Goal: Task Accomplishment & Management: Complete application form

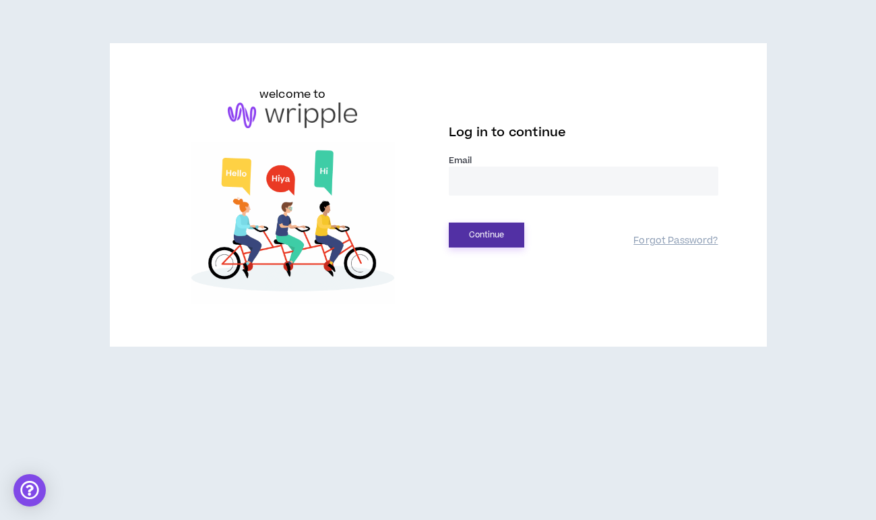
type input "**********"
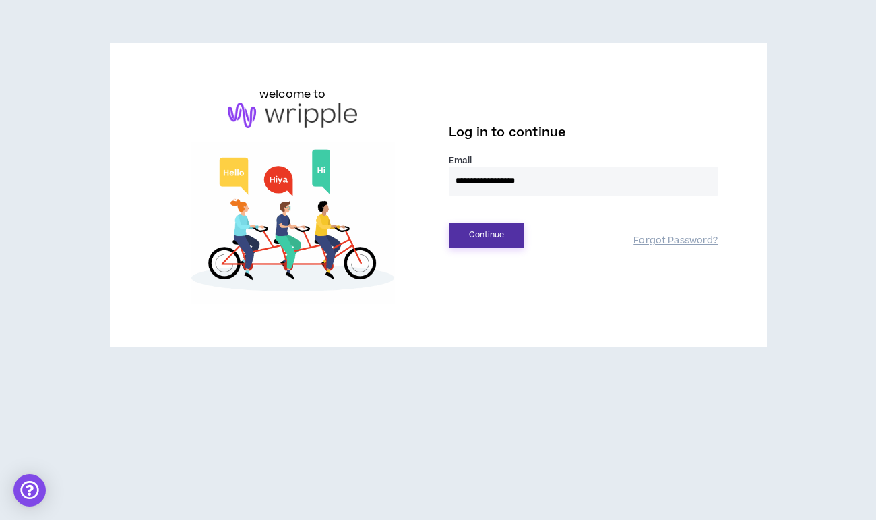
click at [497, 233] on button "Continue" at bounding box center [487, 234] width 76 height 25
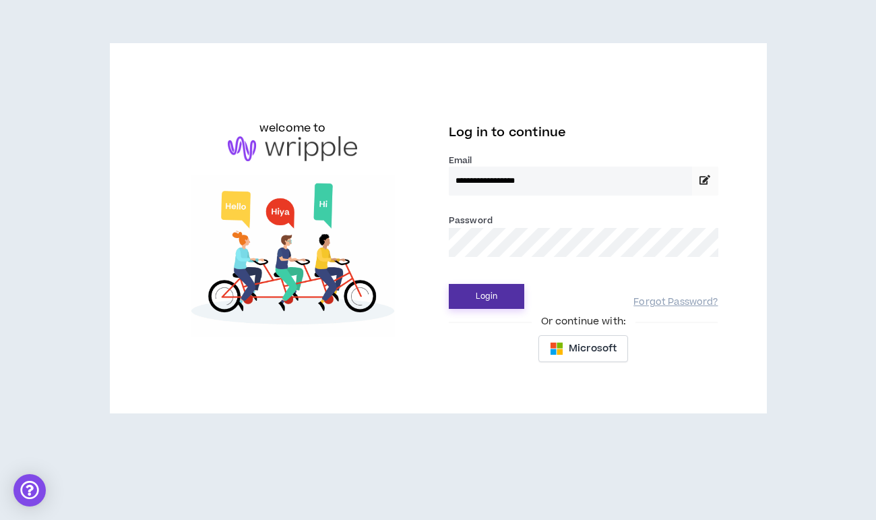
click at [494, 301] on button "Login" at bounding box center [487, 296] width 76 height 25
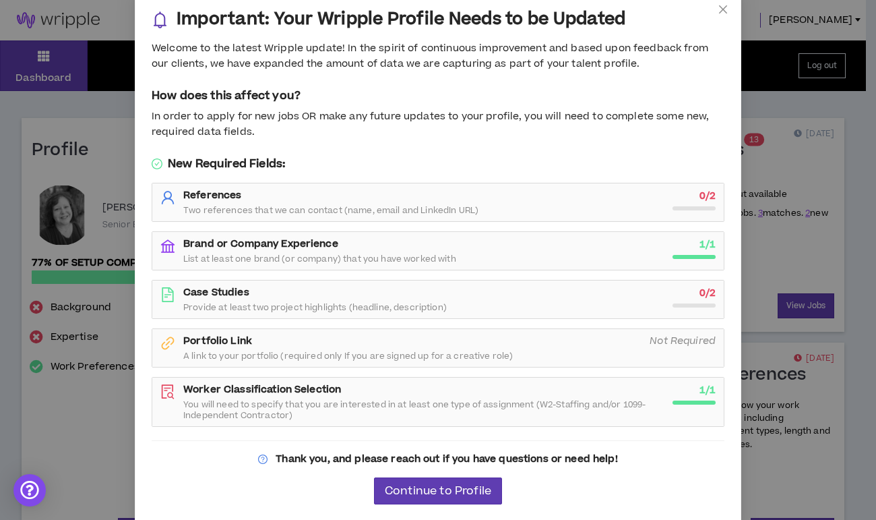
scroll to position [23, 0]
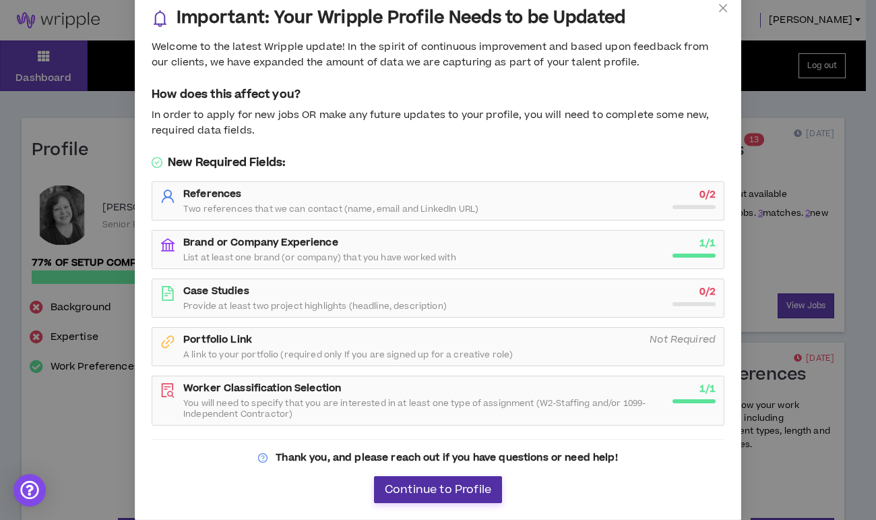
click at [469, 490] on span "Continue to Profile" at bounding box center [438, 489] width 107 height 13
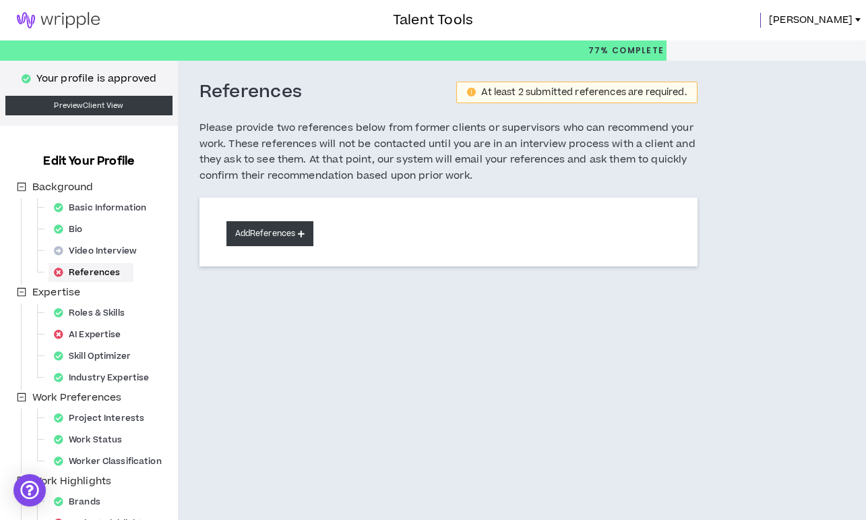
click at [276, 237] on button "Add References" at bounding box center [271, 233] width 88 height 25
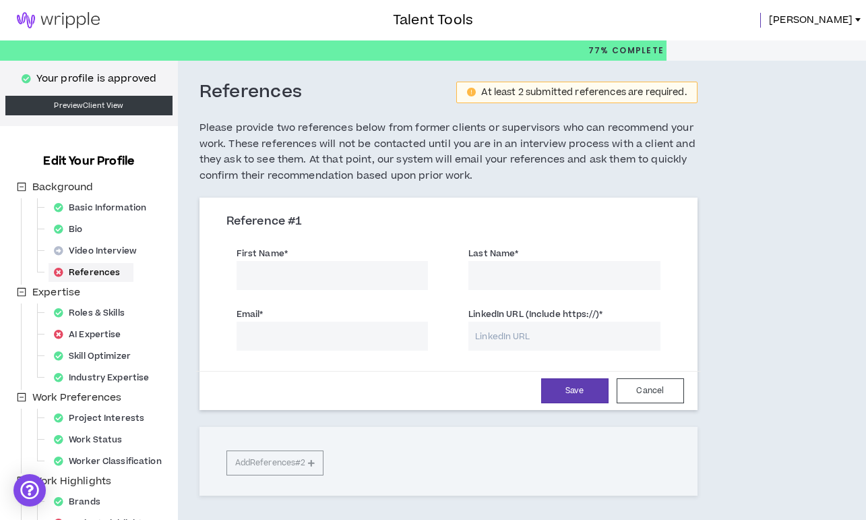
click at [307, 276] on input "First Name *" at bounding box center [333, 275] width 192 height 29
type input "L"
type input "E"
click at [60, 18] on img at bounding box center [58, 20] width 117 height 16
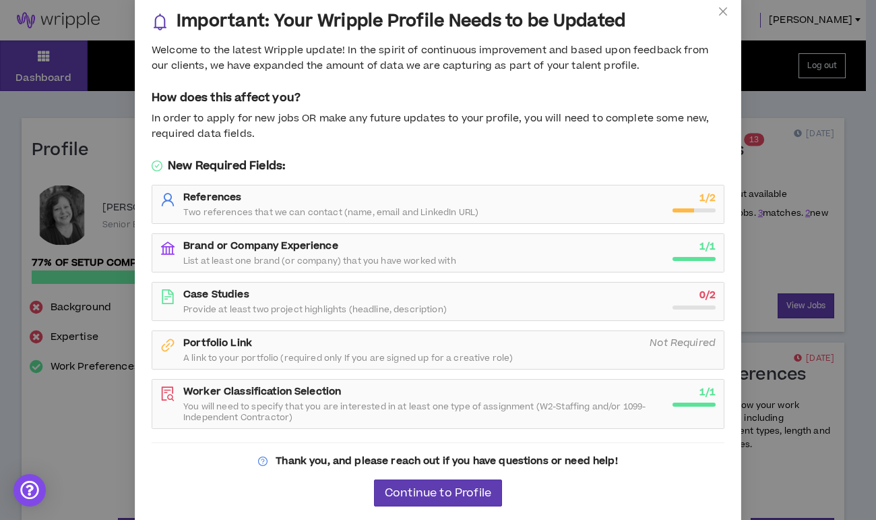
scroll to position [23, 0]
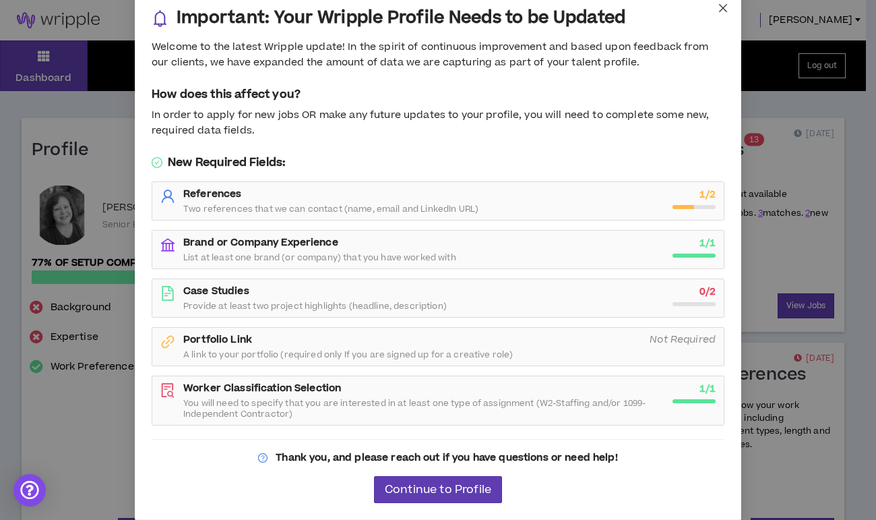
click at [719, 8] on icon "close" at bounding box center [723, 8] width 11 height 11
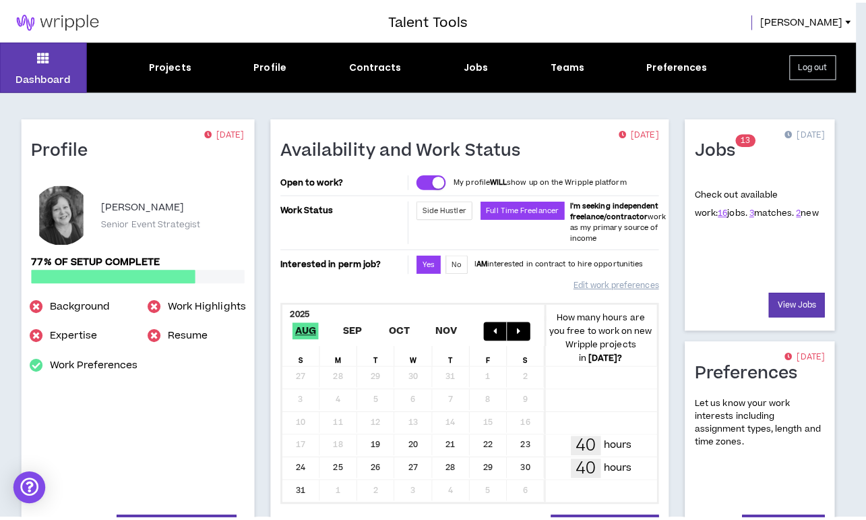
scroll to position [9, 0]
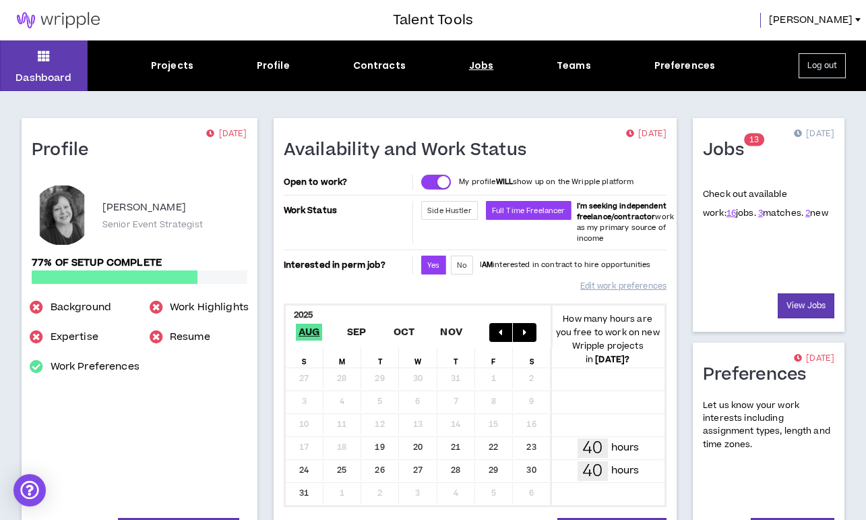
click at [481, 67] on div "Jobs" at bounding box center [481, 66] width 25 height 14
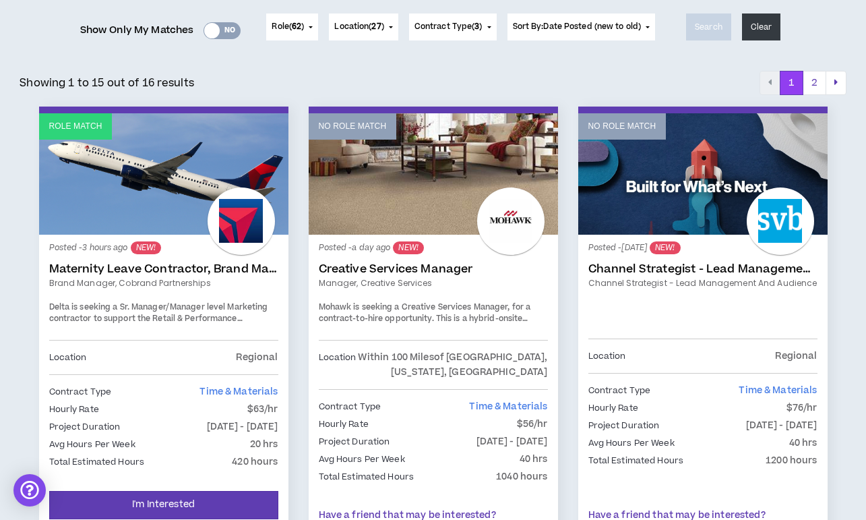
scroll to position [147, 0]
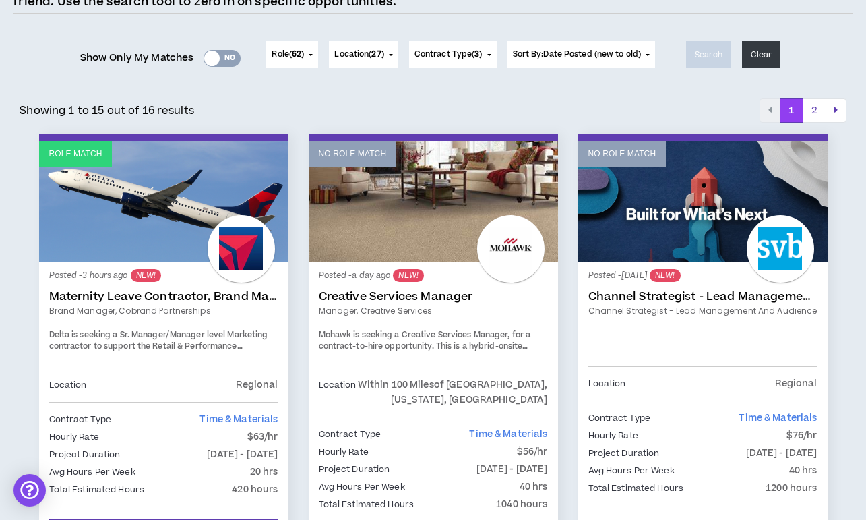
click at [216, 56] on div "Yes No" at bounding box center [222, 58] width 37 height 17
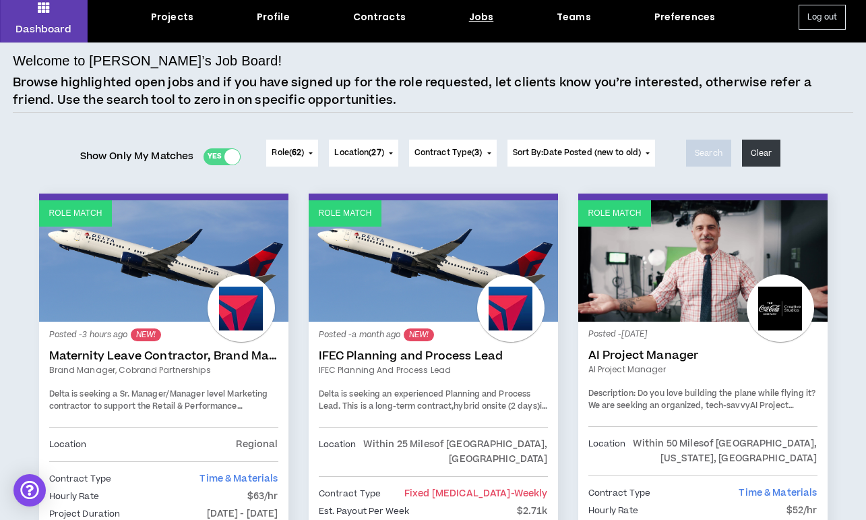
scroll to position [67, 0]
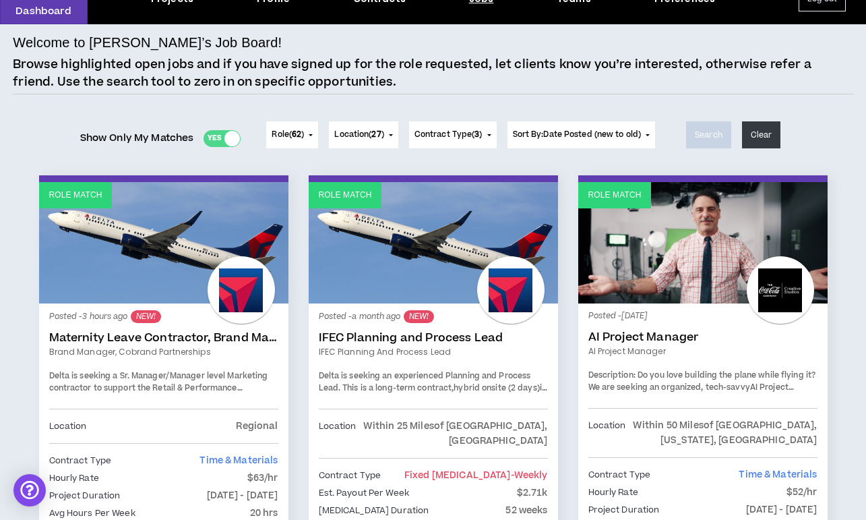
click at [204, 131] on div "Yes No" at bounding box center [222, 138] width 37 height 17
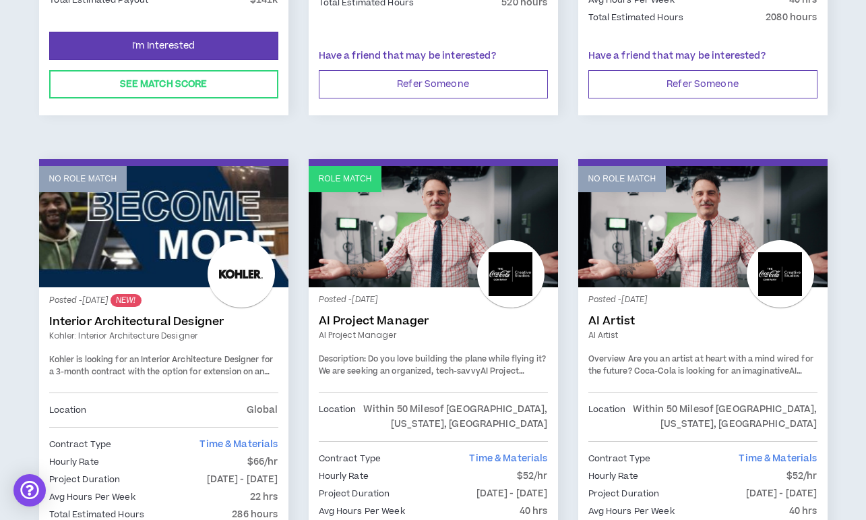
scroll to position [2337, 0]
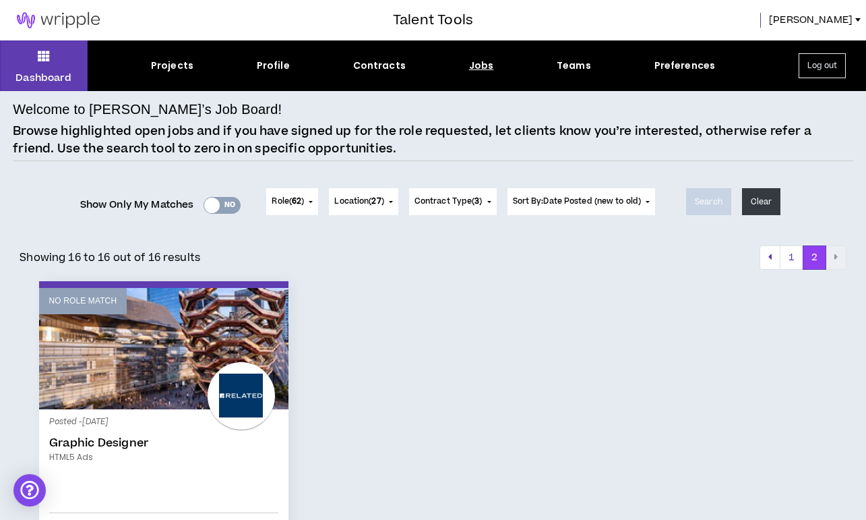
click at [389, 206] on button "Location ( 27 )" at bounding box center [363, 201] width 69 height 27
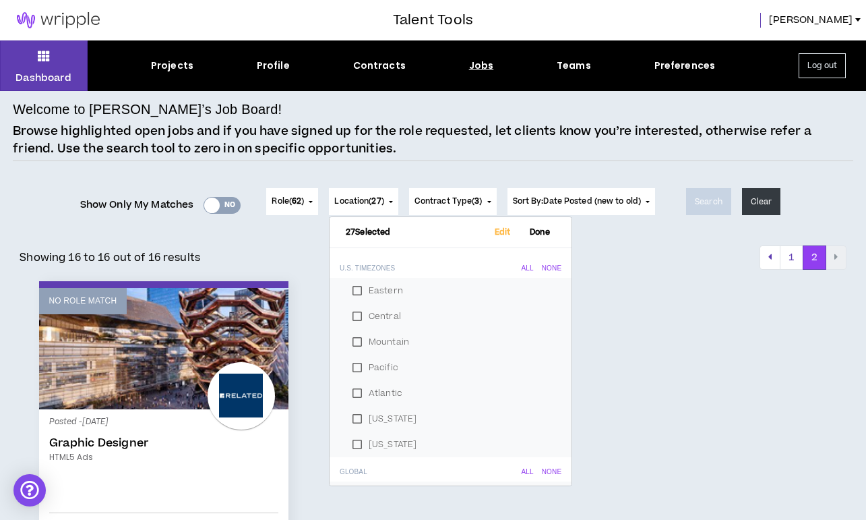
click at [369, 288] on label "Eastern" at bounding box center [451, 290] width 210 height 20
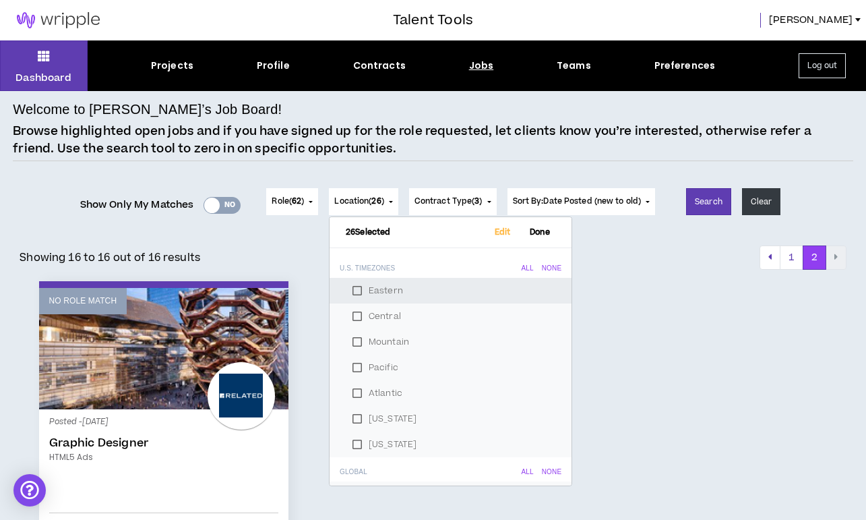
click at [369, 288] on label "Eastern" at bounding box center [451, 290] width 210 height 20
click at [542, 269] on div "None" at bounding box center [552, 268] width 20 height 8
click at [357, 291] on label "Eastern" at bounding box center [451, 290] width 210 height 20
click at [524, 233] on span "Done" at bounding box center [540, 232] width 32 height 9
